Goal: Transaction & Acquisition: Purchase product/service

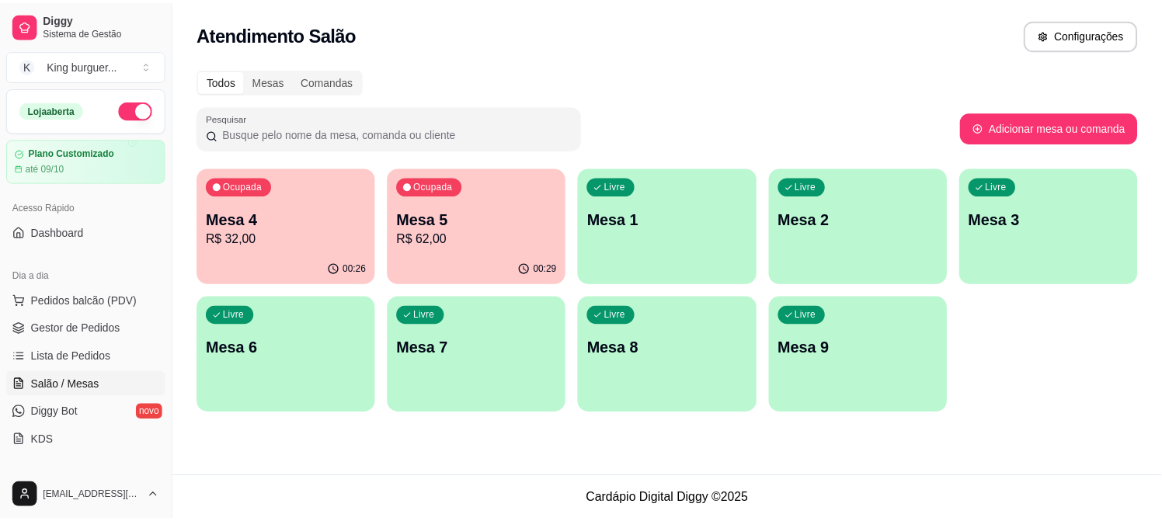
scroll to position [78, 0]
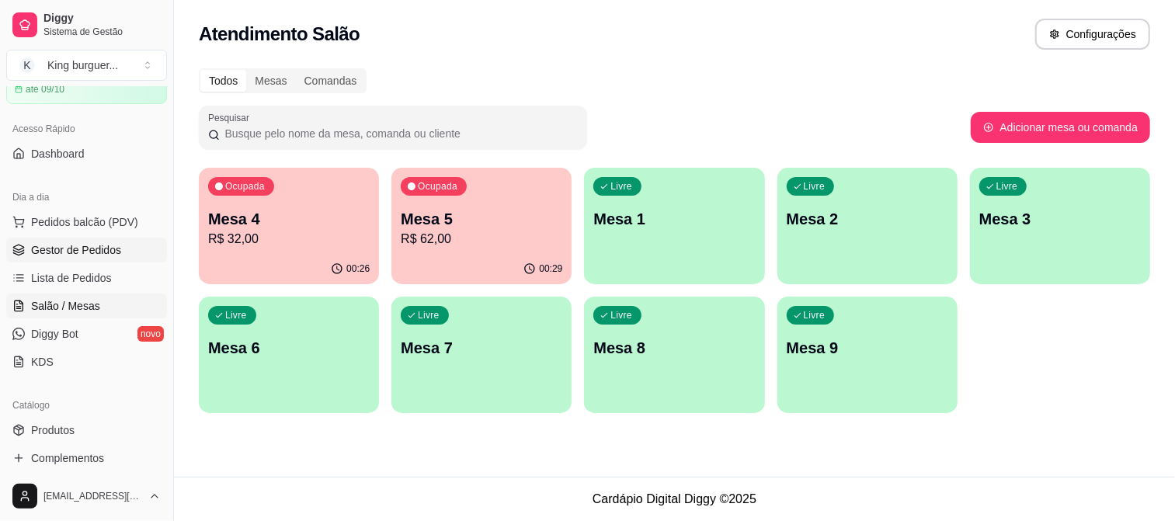
click at [112, 245] on span "Gestor de Pedidos" at bounding box center [76, 250] width 90 height 16
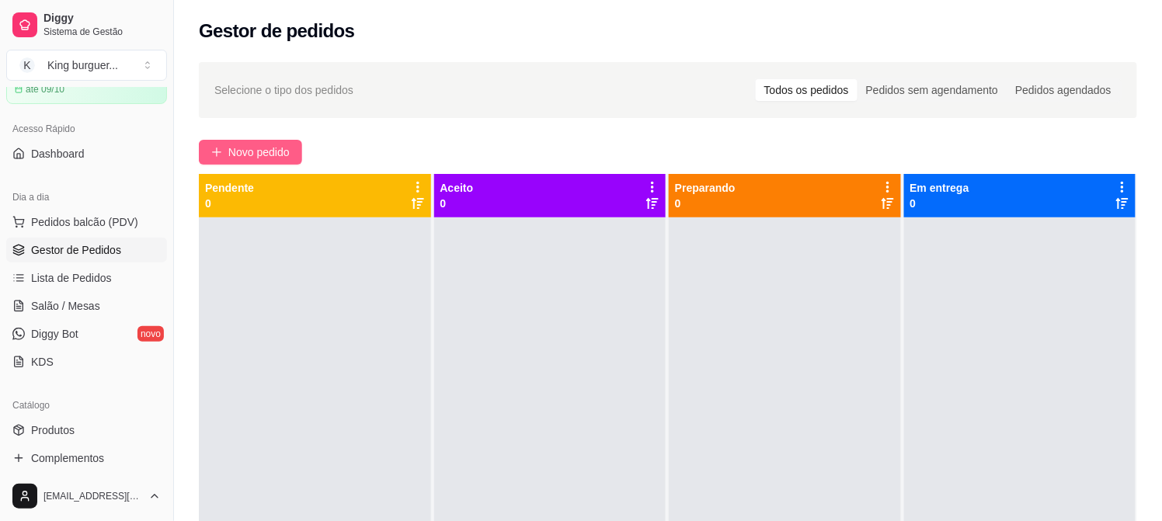
click at [278, 154] on span "Novo pedido" at bounding box center [258, 152] width 61 height 17
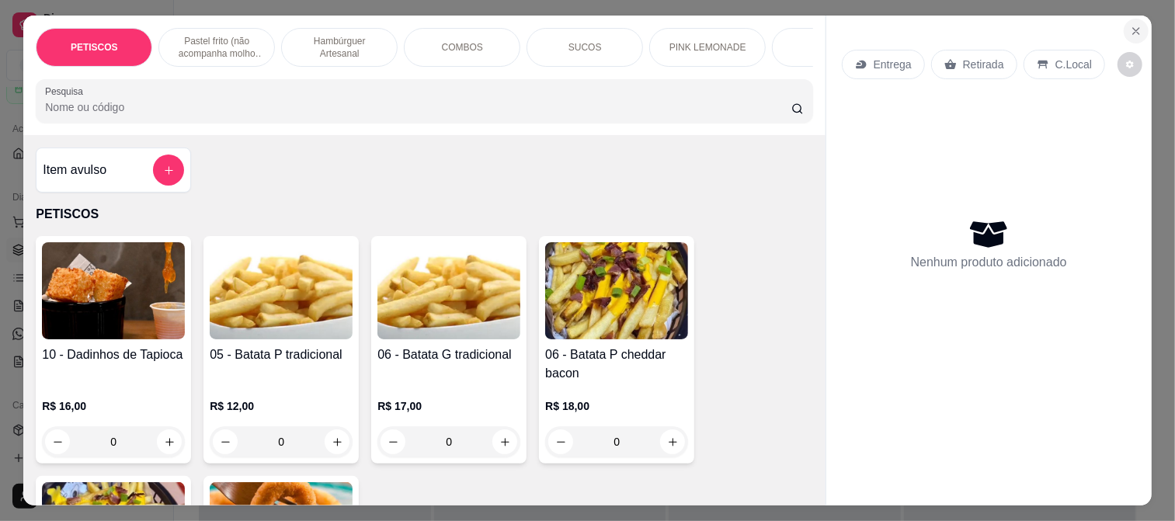
click at [1134, 26] on icon "Close" at bounding box center [1136, 31] width 12 height 12
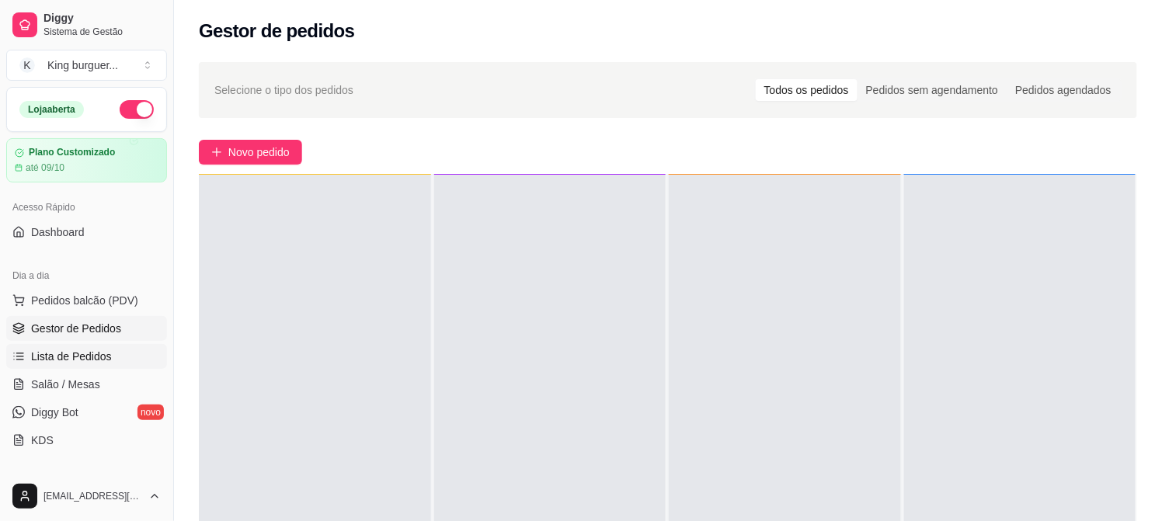
click at [86, 353] on span "Lista de Pedidos" at bounding box center [71, 357] width 81 height 16
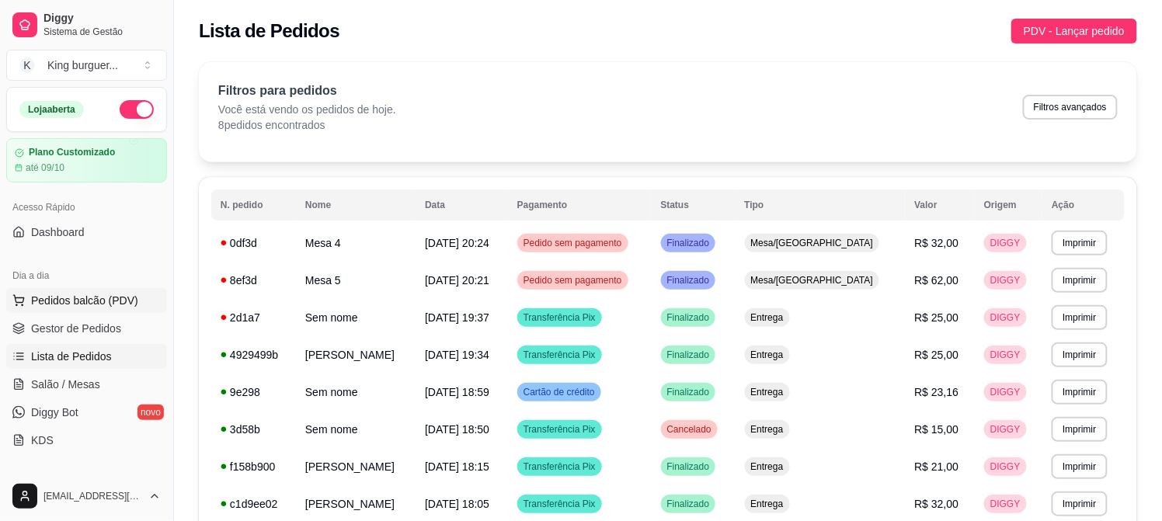
click at [101, 293] on span "Pedidos balcão (PDV)" at bounding box center [84, 301] width 107 height 16
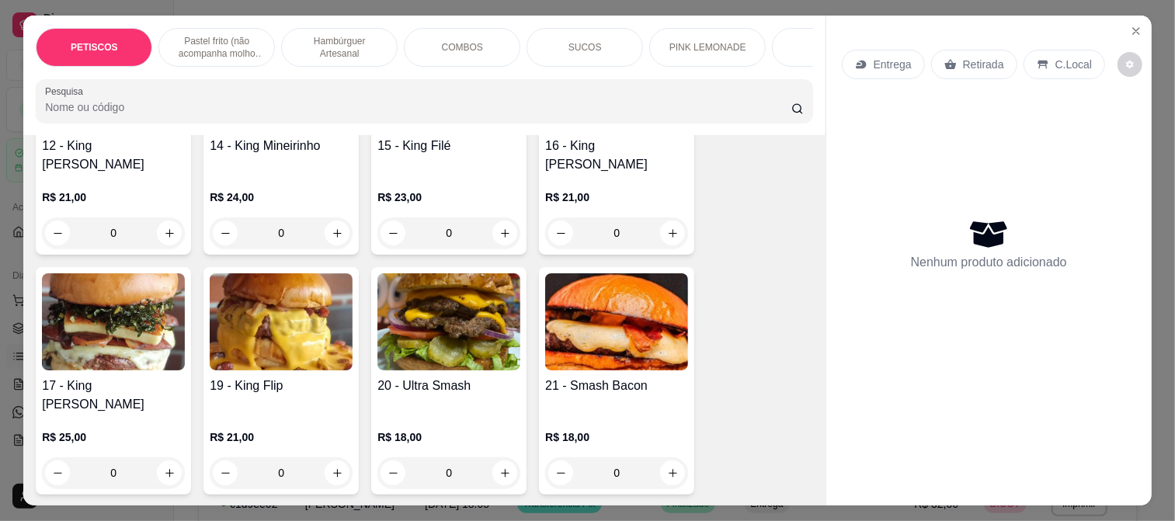
scroll to position [1812, 0]
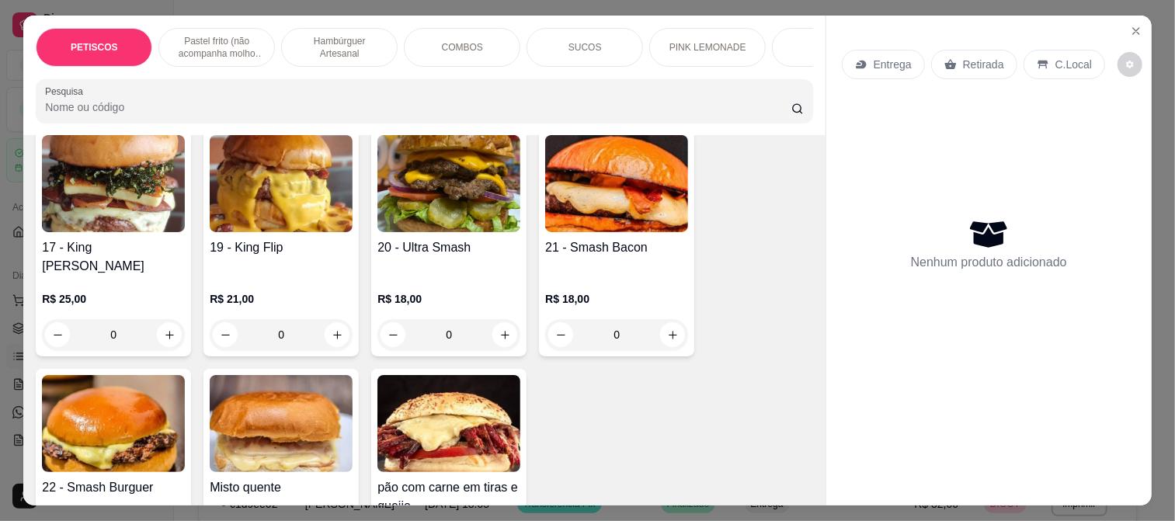
click at [454, 34] on div "COMBOS" at bounding box center [462, 47] width 116 height 39
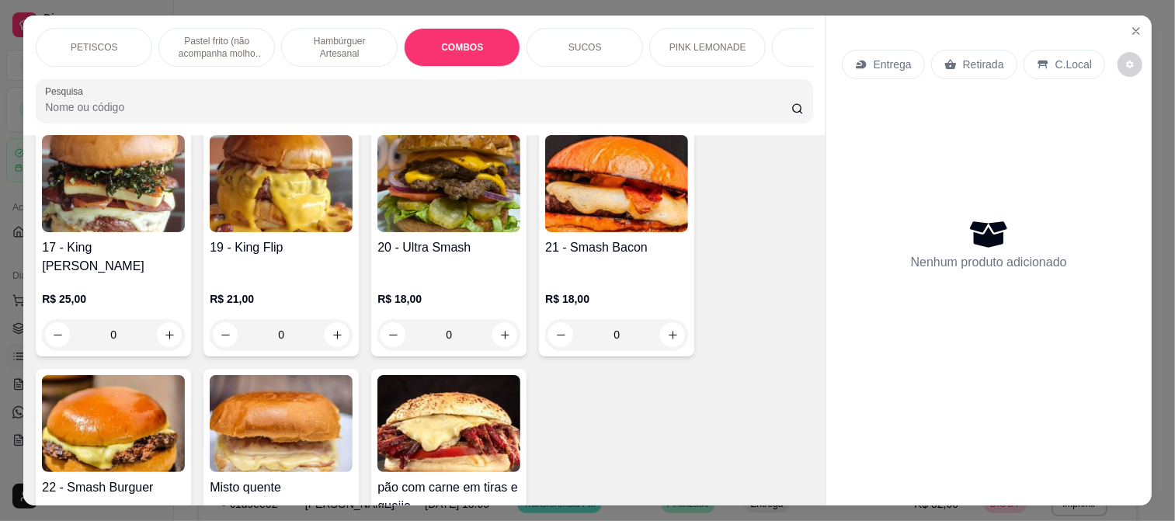
scroll to position [40, 0]
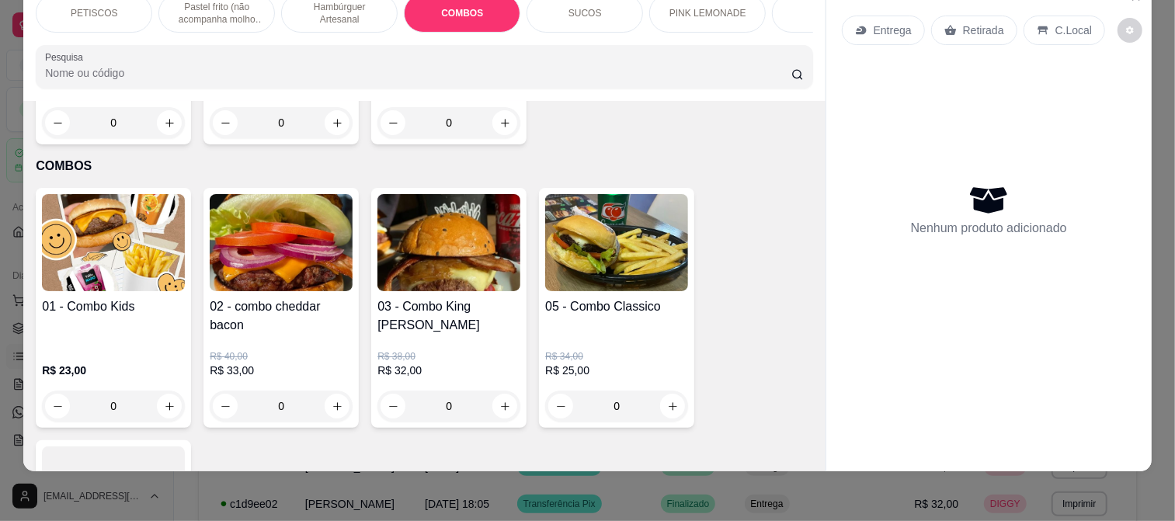
click at [151, 194] on img at bounding box center [113, 242] width 143 height 97
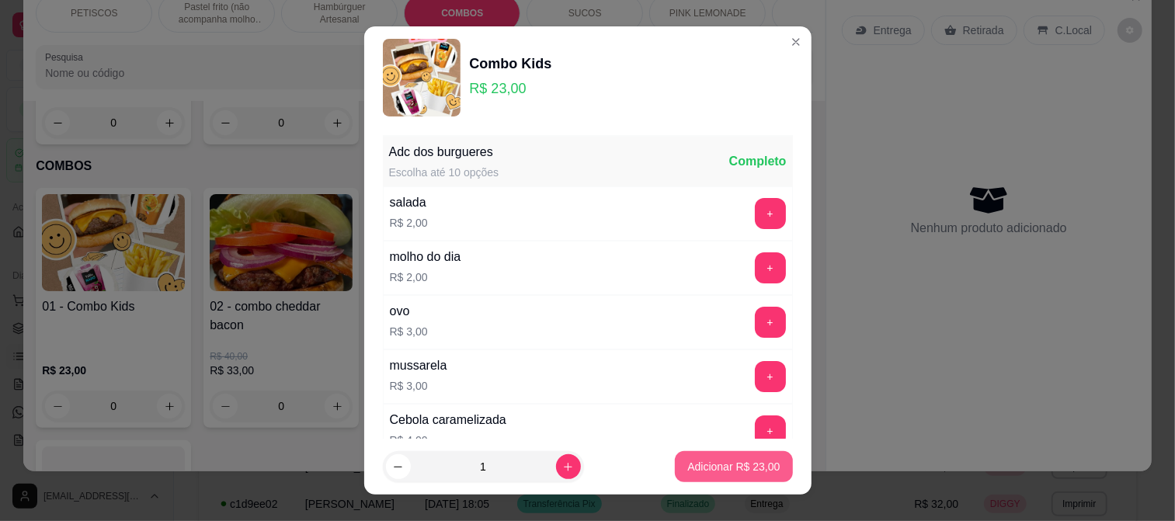
click at [722, 455] on button "Adicionar R$ 23,00" at bounding box center [733, 466] width 117 height 31
type input "1"
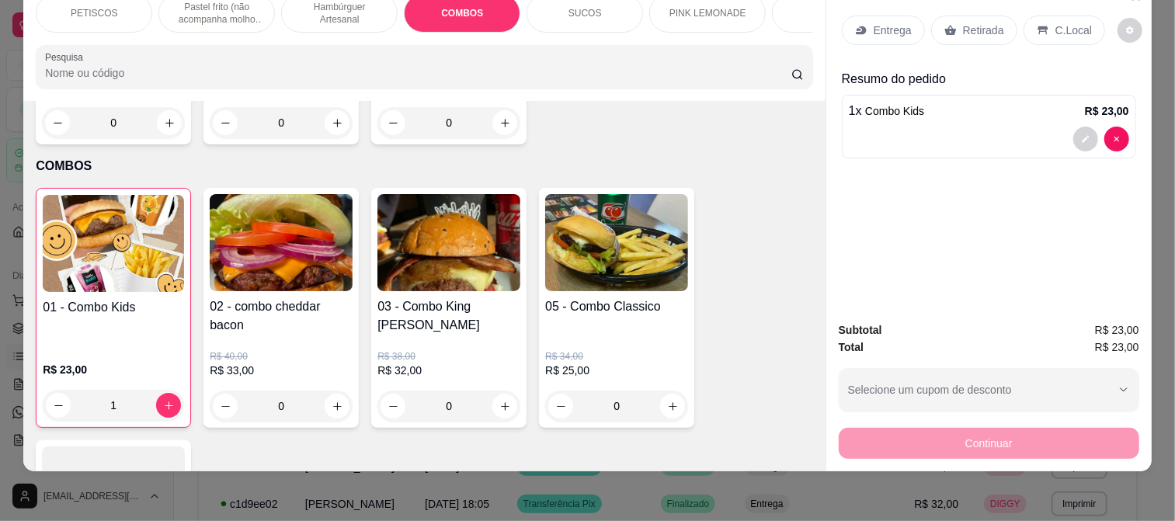
click at [857, 26] on icon at bounding box center [861, 30] width 10 height 9
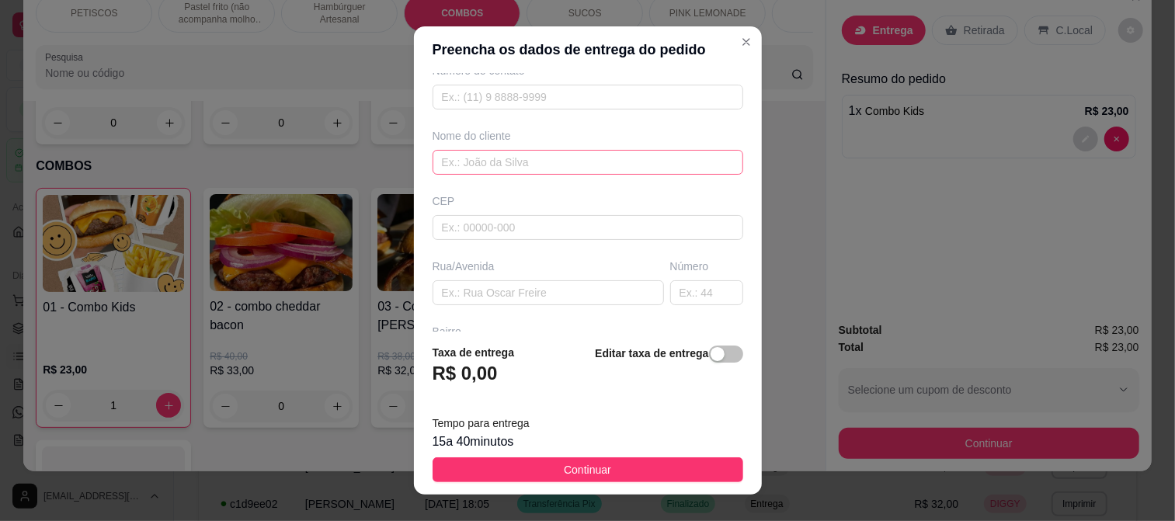
scroll to position [172, 0]
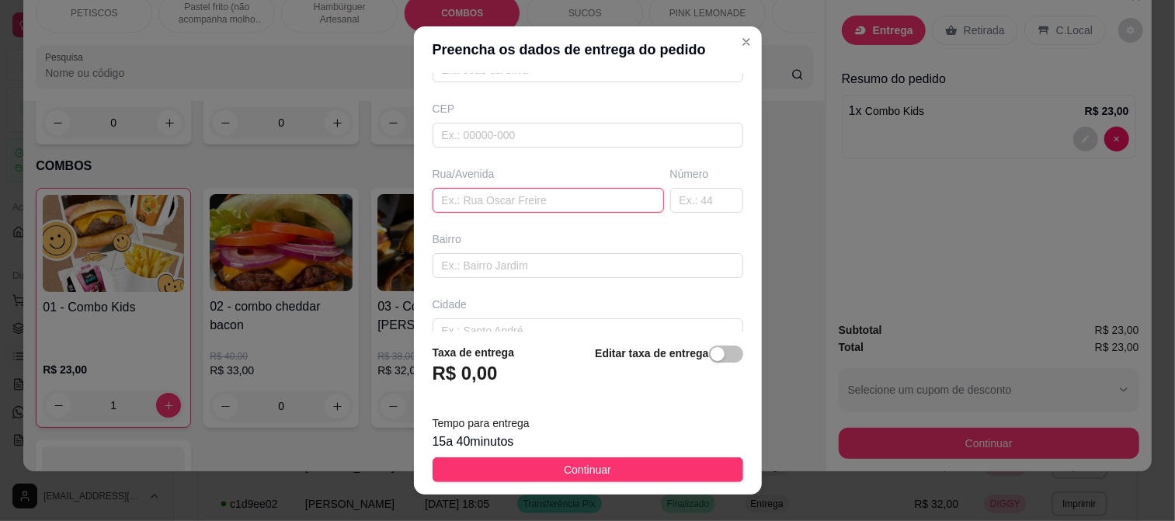
click at [483, 205] on input "text" at bounding box center [548, 200] width 231 height 25
paste input "[STREET_ADDRESS]"
drag, startPoint x: 635, startPoint y: 203, endPoint x: 653, endPoint y: 202, distance: 17.9
click at [637, 203] on input "[STREET_ADDRESS]" at bounding box center [548, 200] width 231 height 25
type input "[STREET_ADDRESS]"
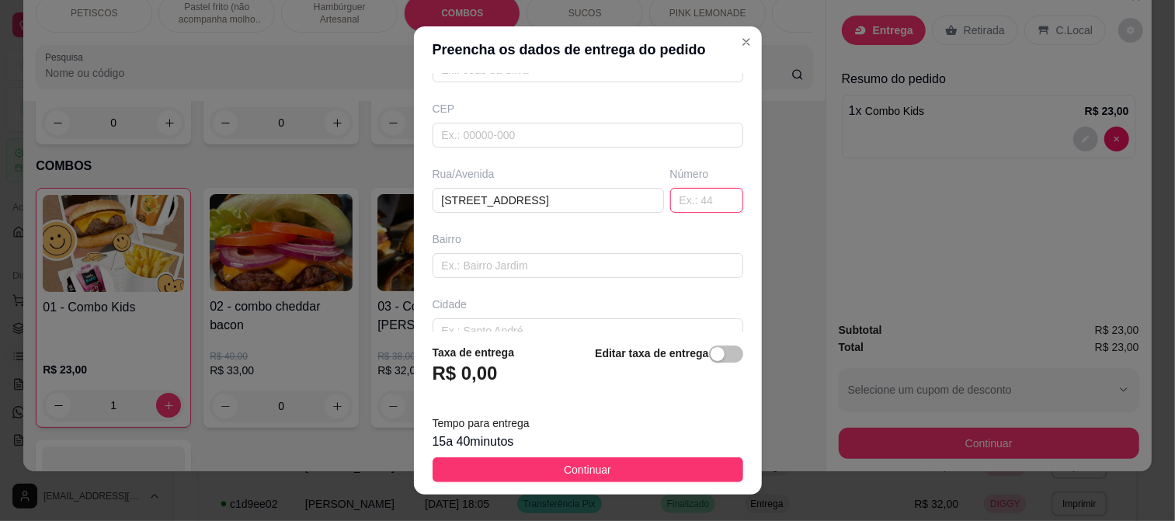
drag, startPoint x: 657, startPoint y: 202, endPoint x: 415, endPoint y: 386, distance: 304.3
click at [670, 200] on input "text" at bounding box center [706, 200] width 73 height 25
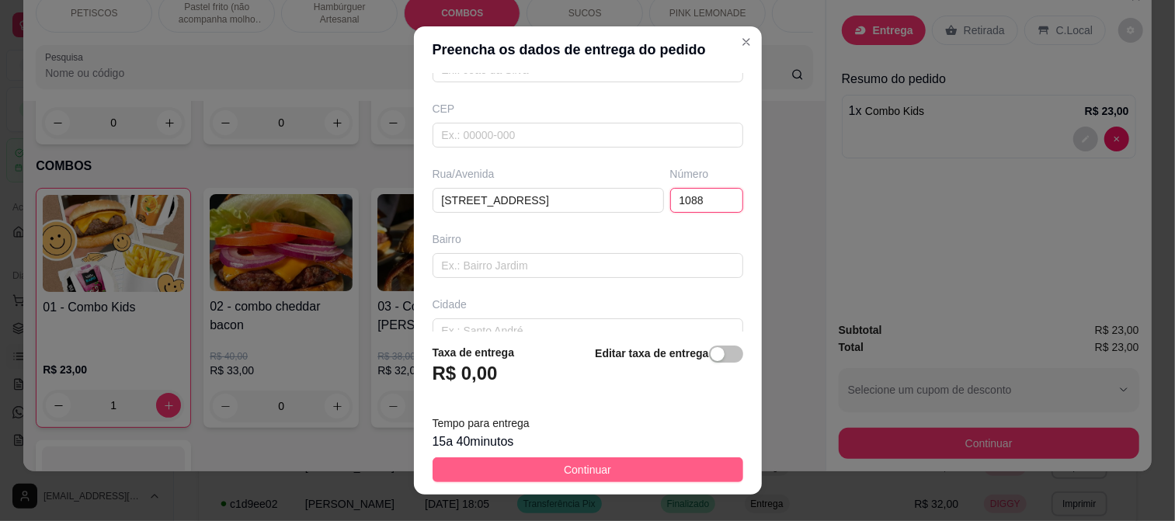
type input "1088"
click at [649, 462] on button "Continuar" at bounding box center [588, 469] width 311 height 25
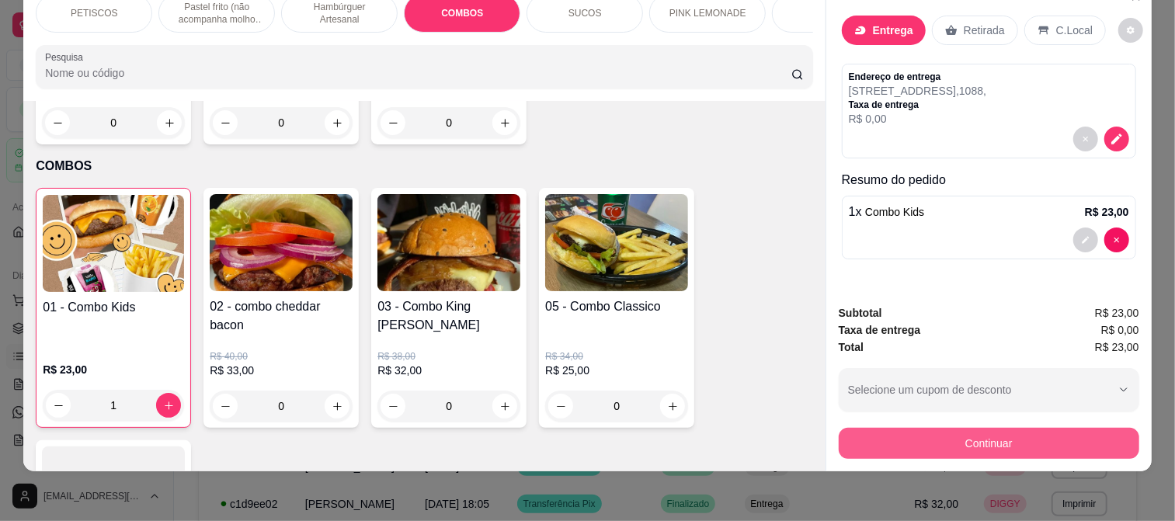
click at [898, 430] on button "Continuar" at bounding box center [989, 443] width 301 height 31
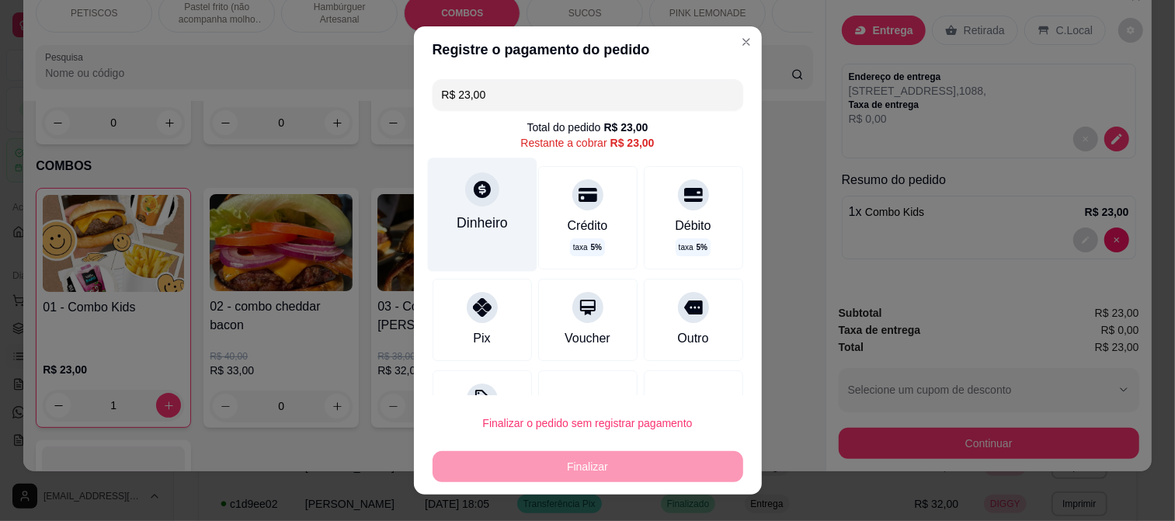
click at [474, 189] on icon at bounding box center [481, 189] width 20 height 20
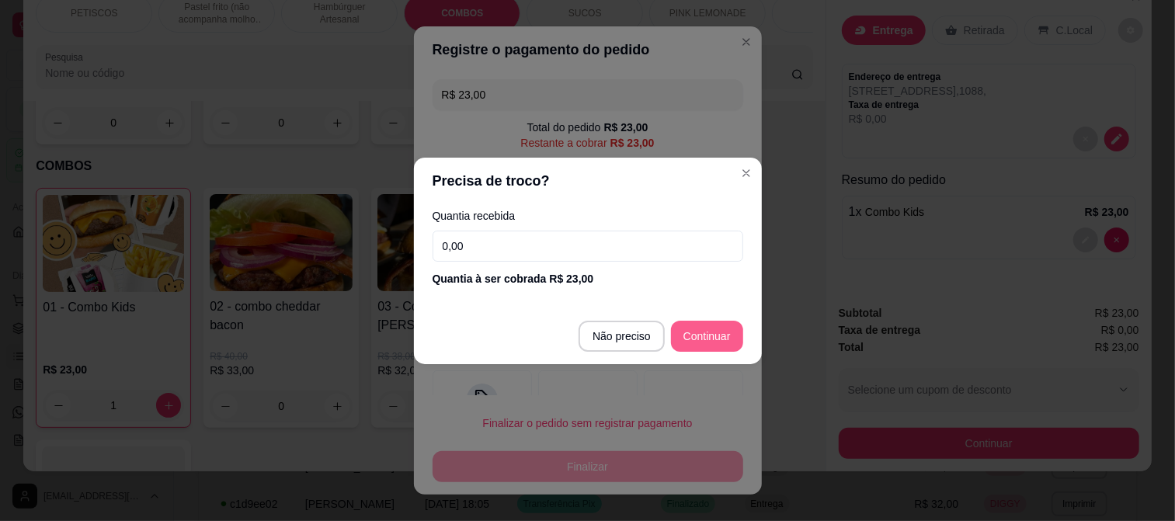
type input "R$ 0,00"
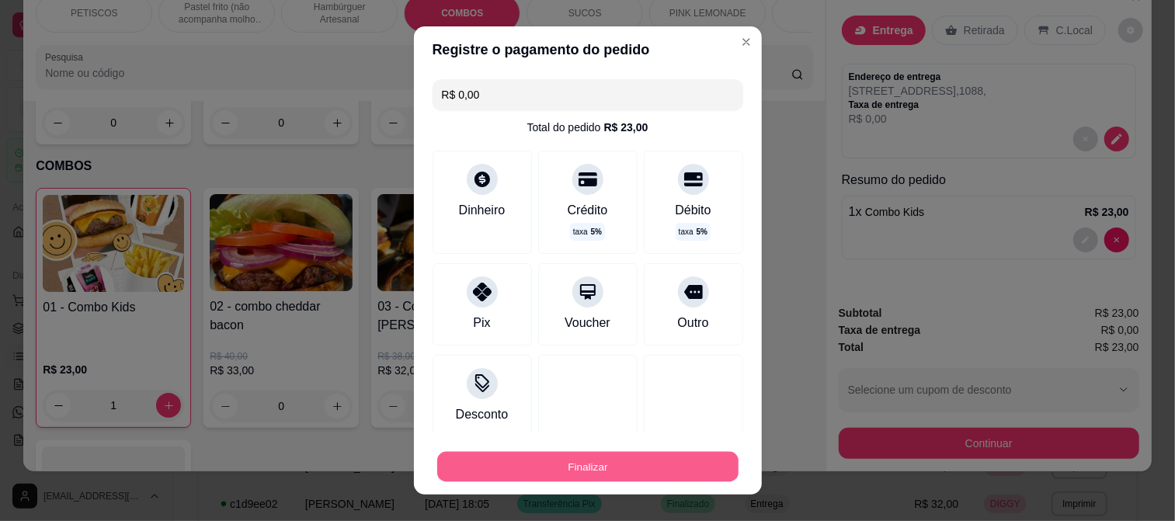
click at [610, 463] on button "Finalizar" at bounding box center [587, 467] width 301 height 30
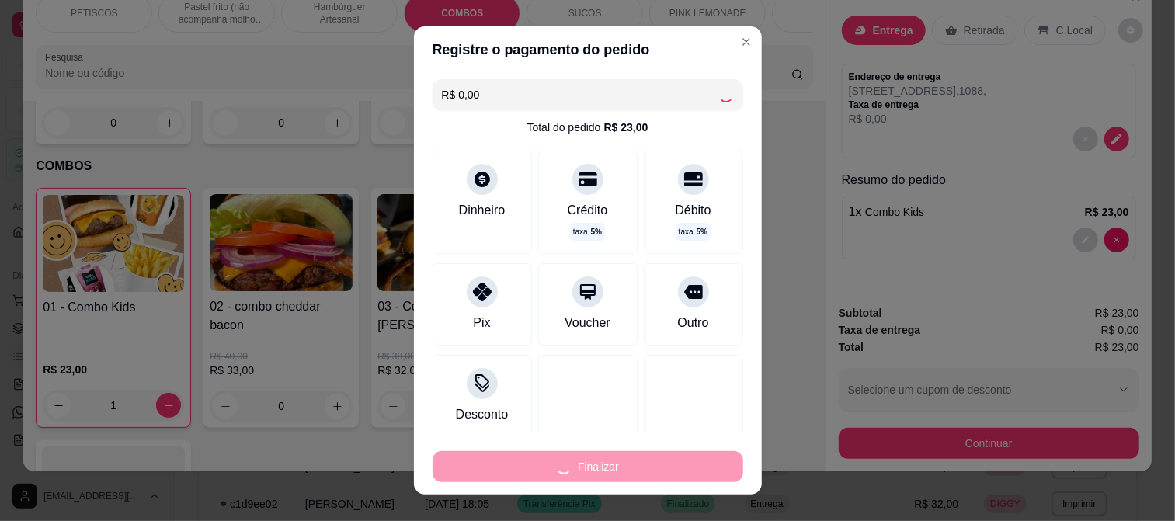
type input "0"
type input "-R$ 23,00"
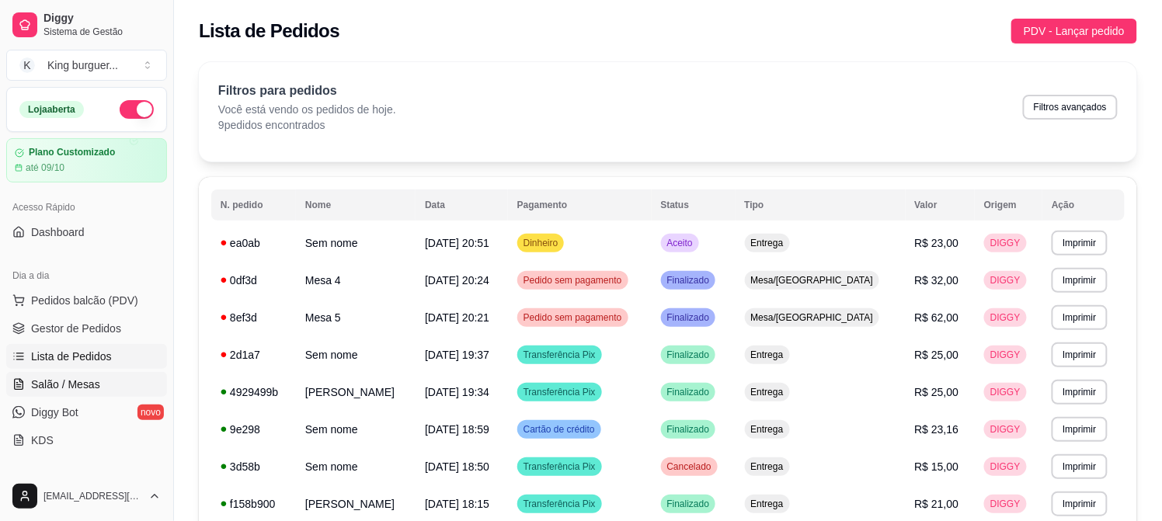
click at [99, 389] on link "Salão / Mesas" at bounding box center [86, 384] width 161 height 25
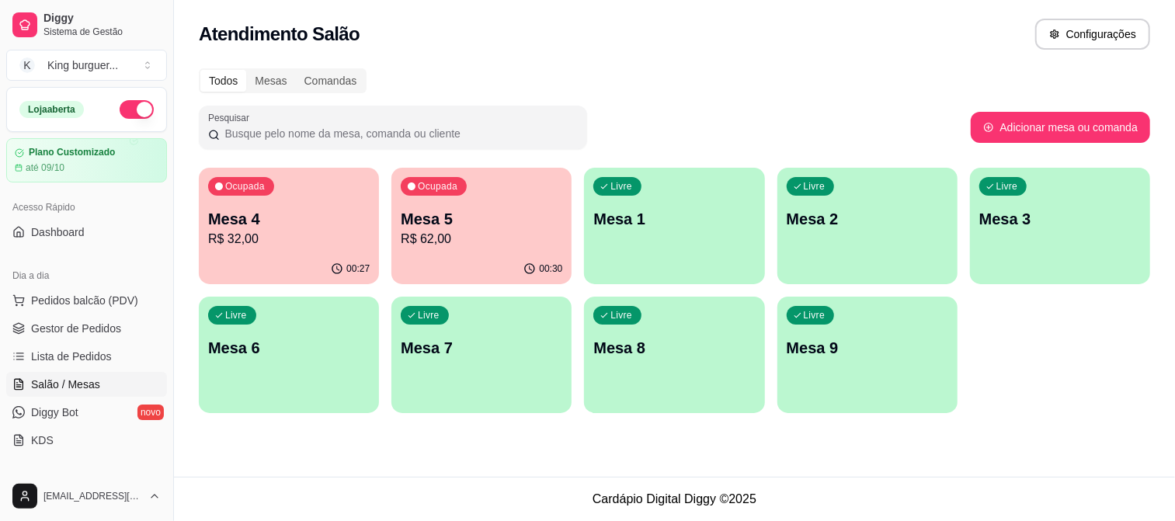
click at [305, 234] on p "R$ 32,00" at bounding box center [289, 239] width 162 height 19
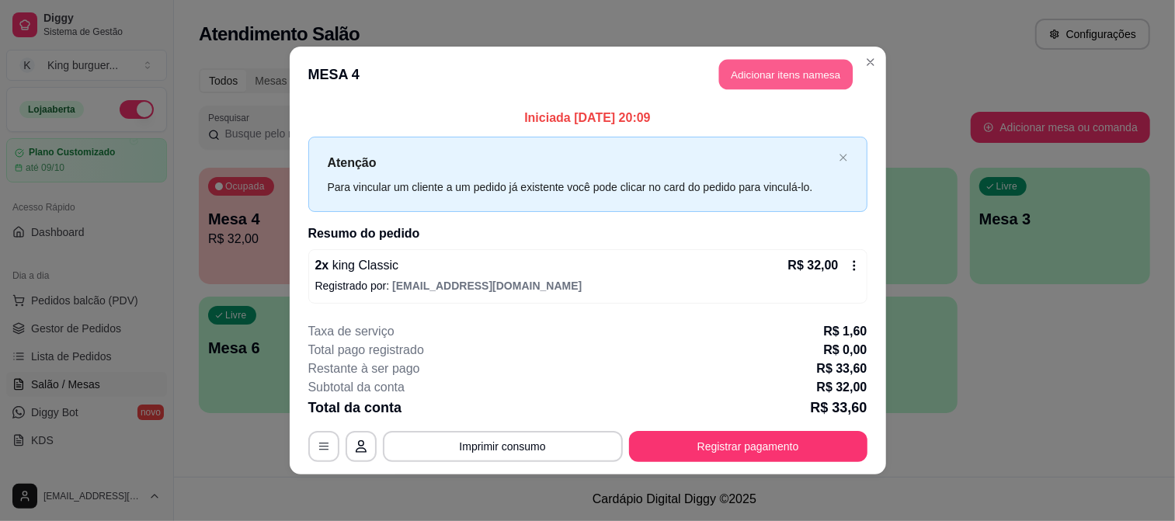
click at [791, 80] on button "Adicionar itens na mesa" at bounding box center [786, 75] width 134 height 30
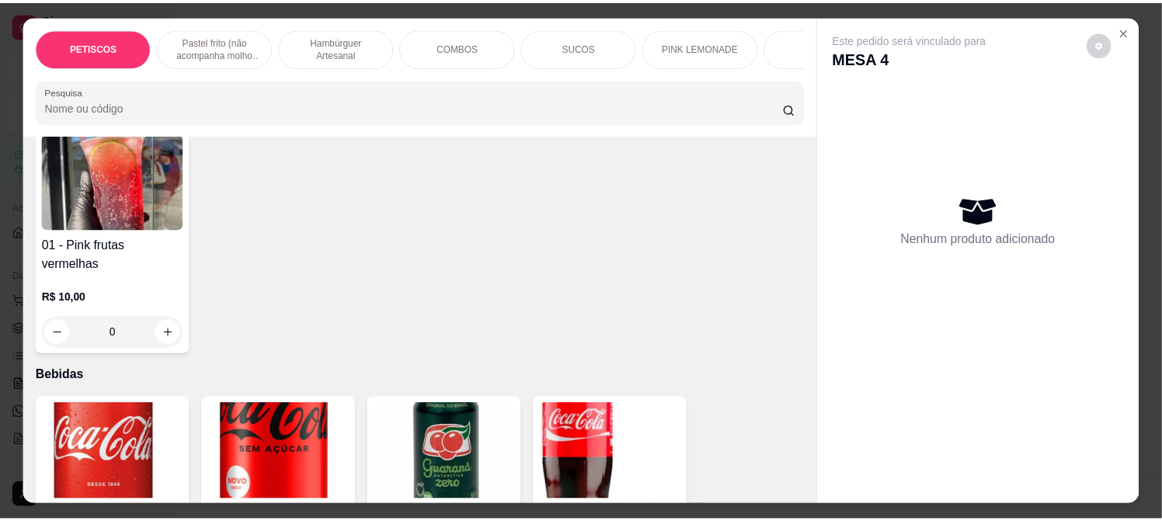
scroll to position [3796, 0]
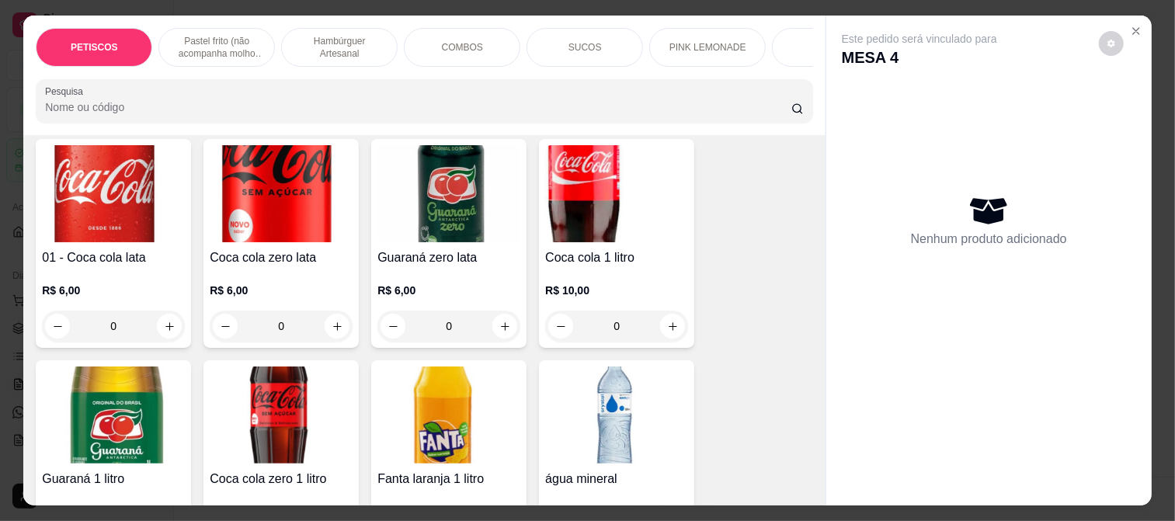
click at [606, 177] on div "Coca cola 1 litro R$ 10,00 0" at bounding box center [616, 243] width 155 height 209
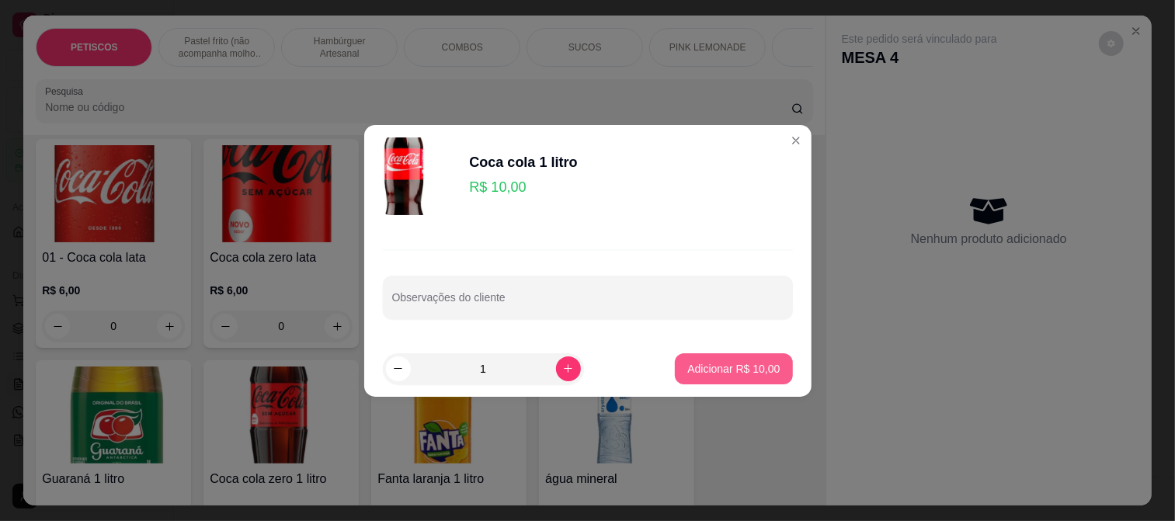
click at [707, 362] on p "Adicionar R$ 10,00" at bounding box center [733, 369] width 92 height 16
type input "1"
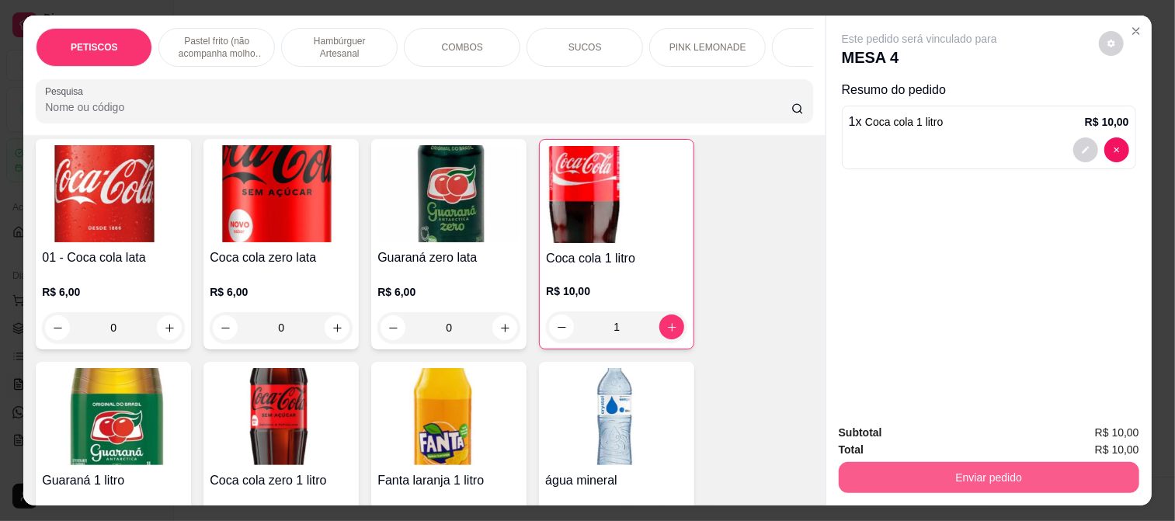
click at [875, 464] on button "Enviar pedido" at bounding box center [989, 477] width 301 height 31
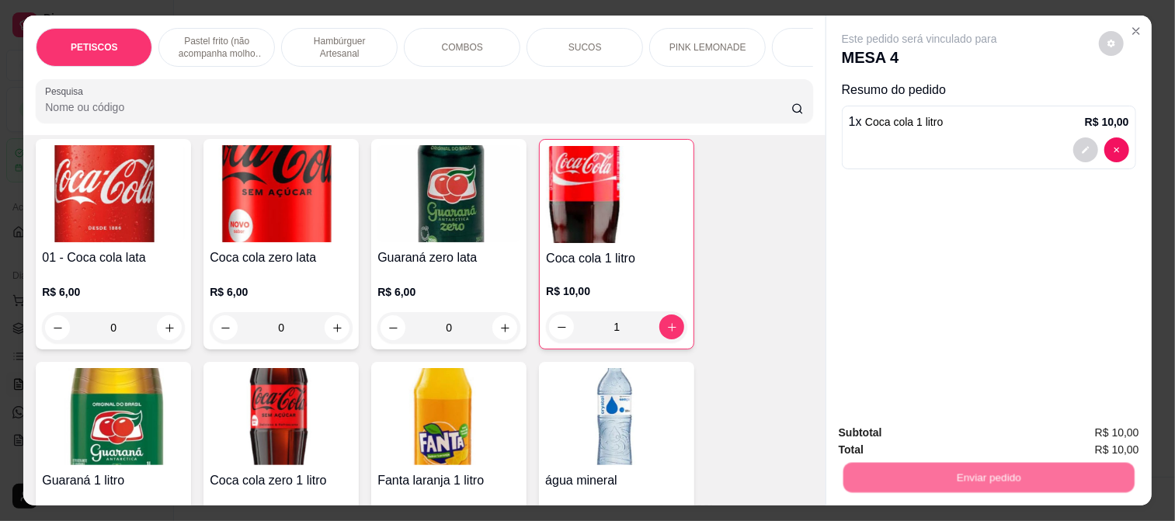
click at [870, 433] on button "Não registrar e enviar pedido" at bounding box center [937, 432] width 157 height 29
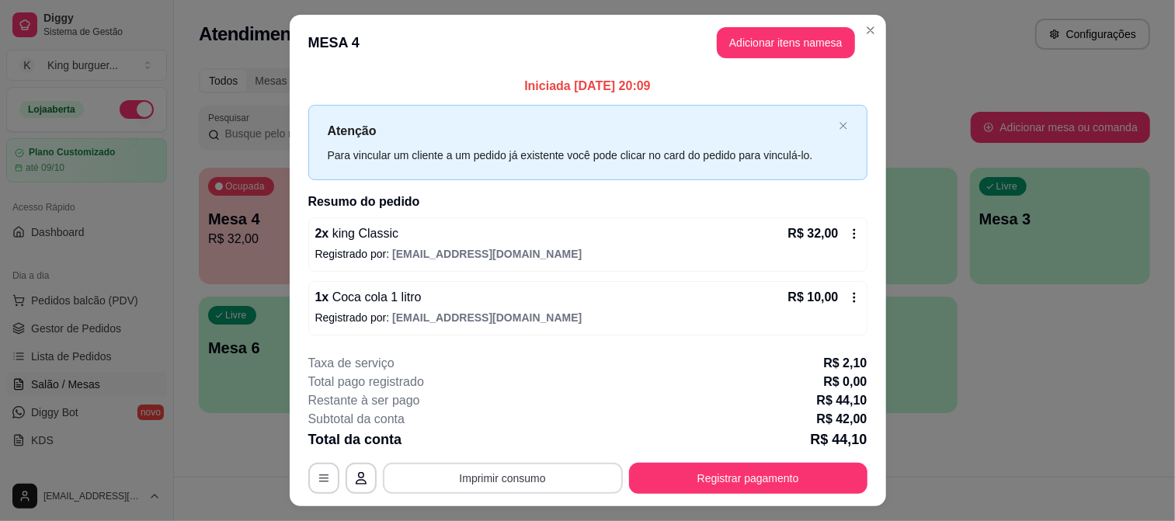
click at [482, 483] on button "Imprimir consumo" at bounding box center [503, 478] width 240 height 31
click at [501, 448] on button "IMPRESSORA" at bounding box center [501, 442] width 109 height 24
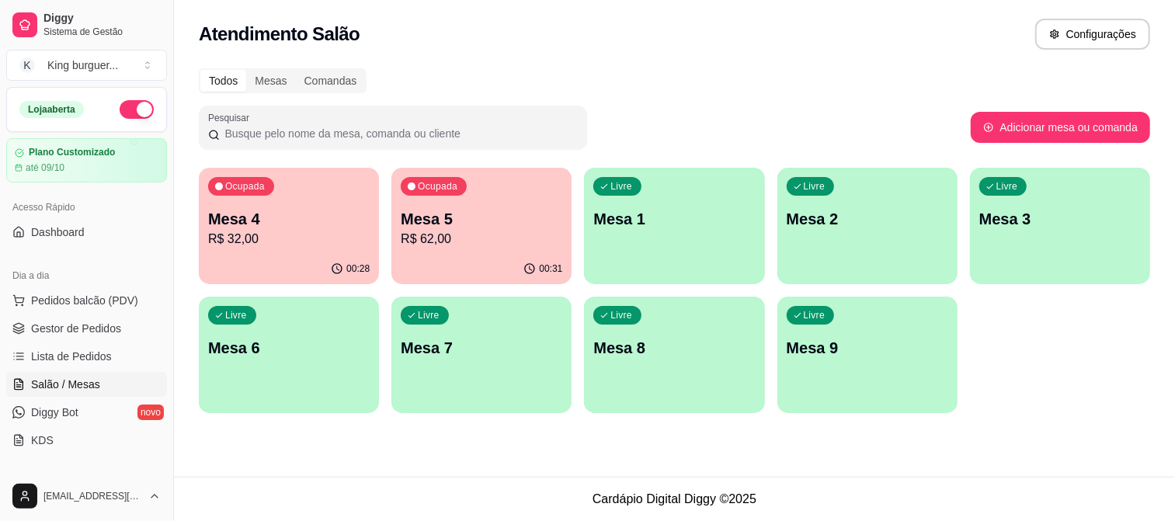
click at [429, 217] on p "Mesa 5" at bounding box center [482, 219] width 162 height 22
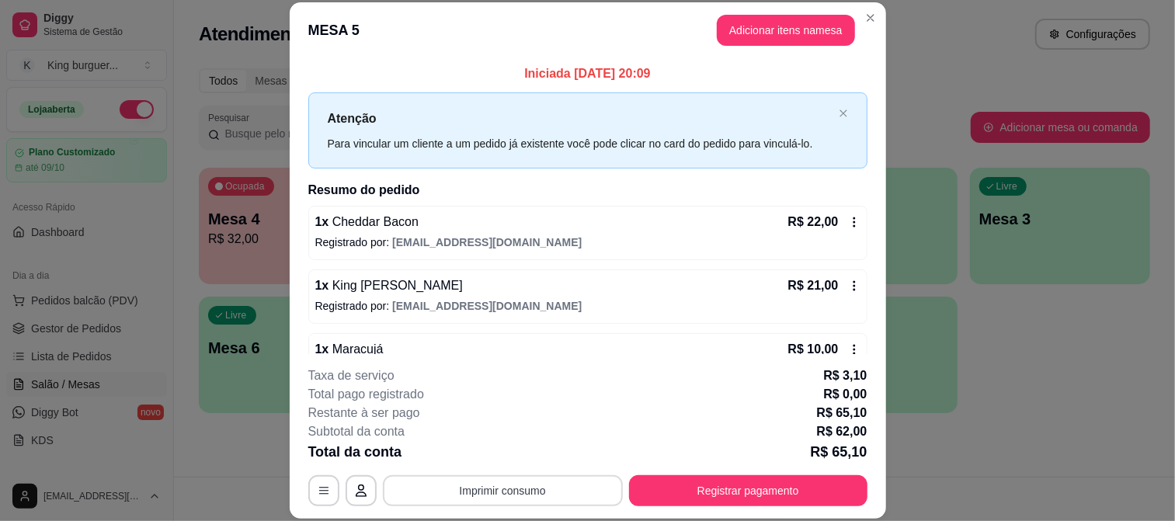
click at [513, 485] on button "Imprimir consumo" at bounding box center [503, 490] width 240 height 31
click at [538, 437] on div "Escolha a impressora IMPRESSORA" at bounding box center [501, 444] width 128 height 53
click at [532, 450] on button "IMPRESSORA" at bounding box center [501, 455] width 113 height 25
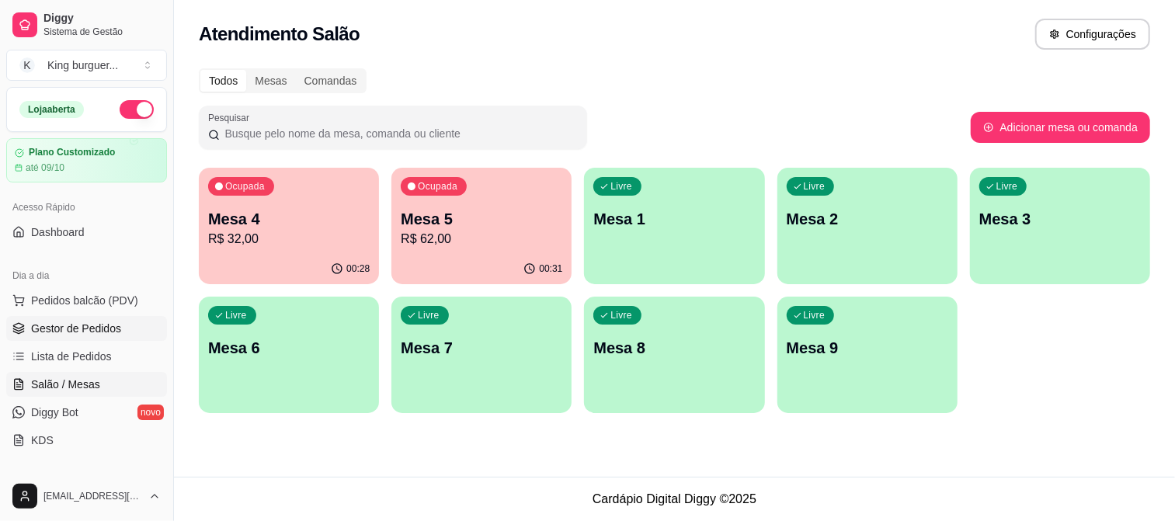
click at [102, 329] on span "Gestor de Pedidos" at bounding box center [76, 329] width 90 height 16
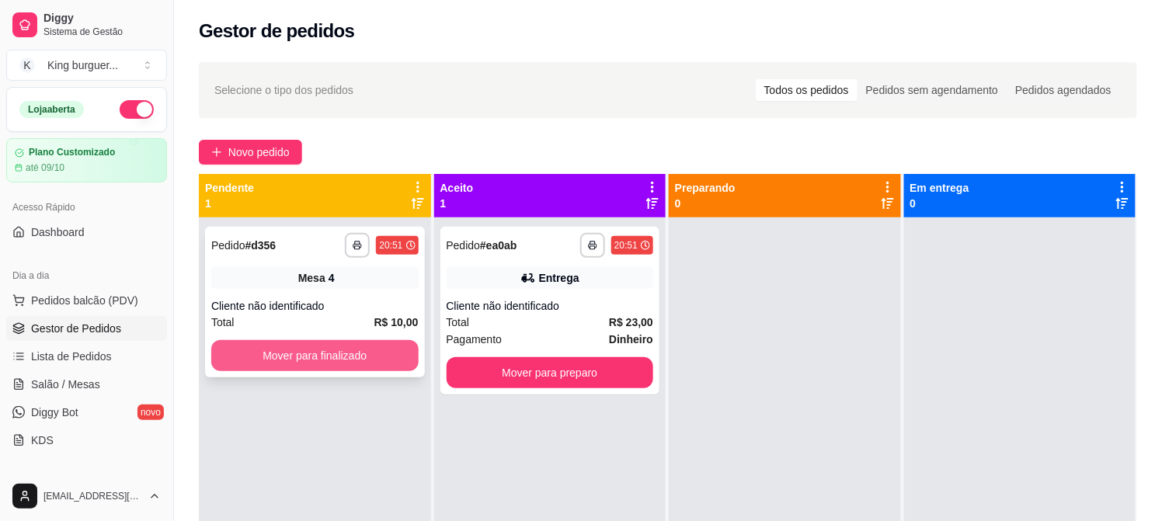
click at [340, 354] on button "Mover para finalizado" at bounding box center [314, 355] width 207 height 31
